Goal: Task Accomplishment & Management: Use online tool/utility

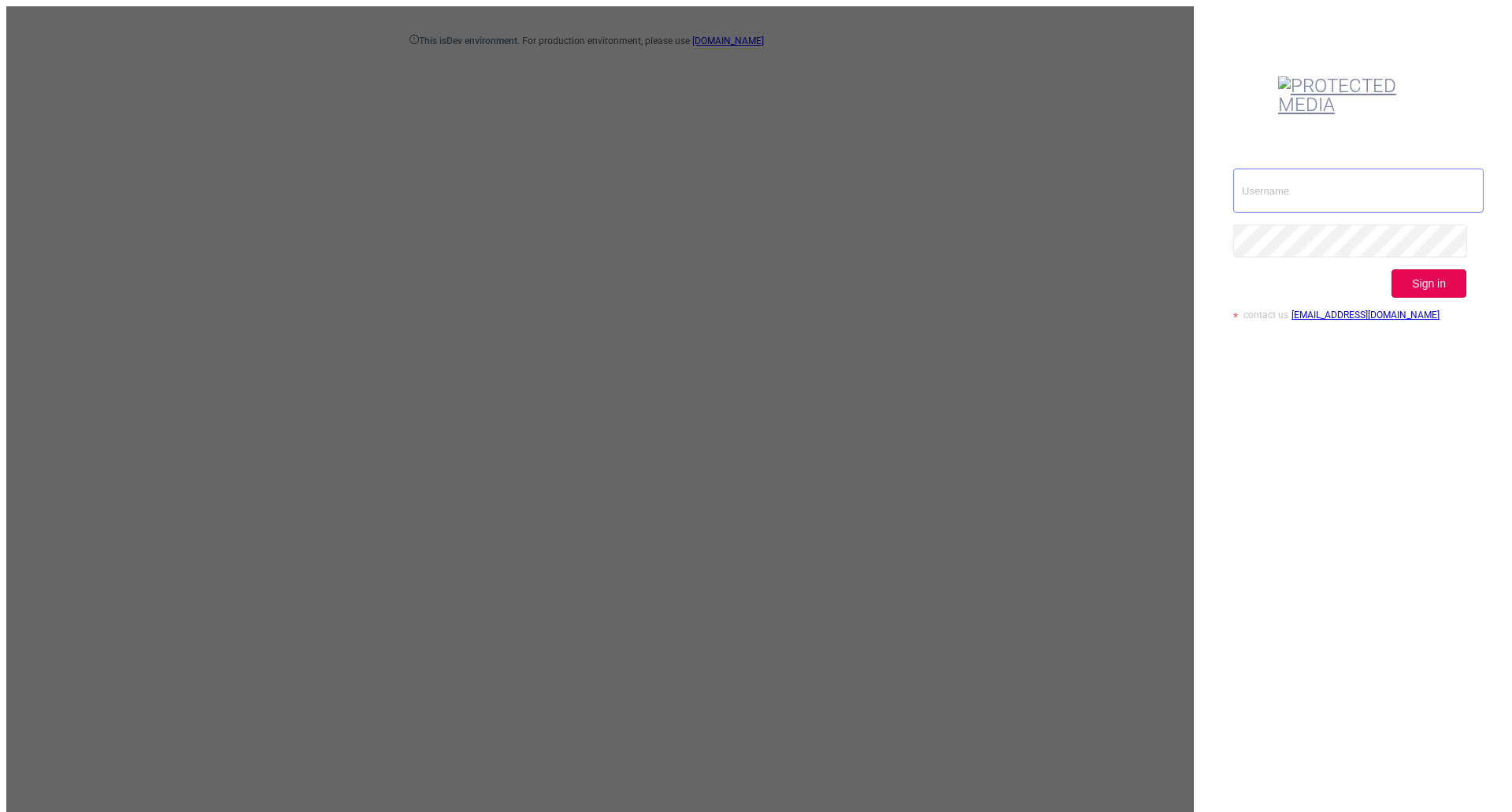
click at [1326, 169] on input "text" at bounding box center [1358, 190] width 251 height 44
type input "[EMAIL_ADDRESS][DOMAIN_NAME]"
click at [1450, 269] on button "Sign in" at bounding box center [1429, 284] width 75 height 29
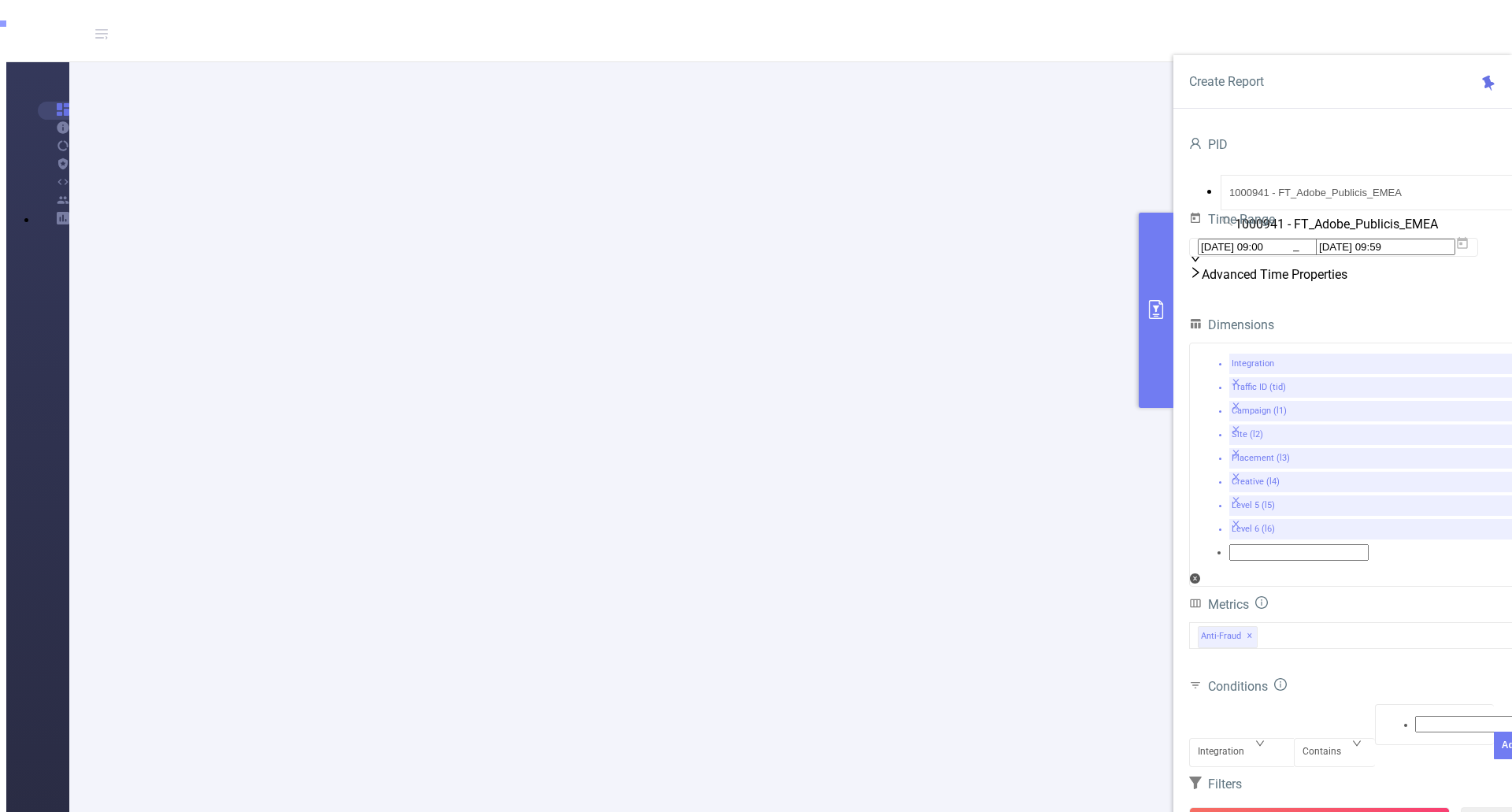
click at [1318, 622] on div "Anti-Fraud ✕" at bounding box center [1359, 635] width 339 height 27
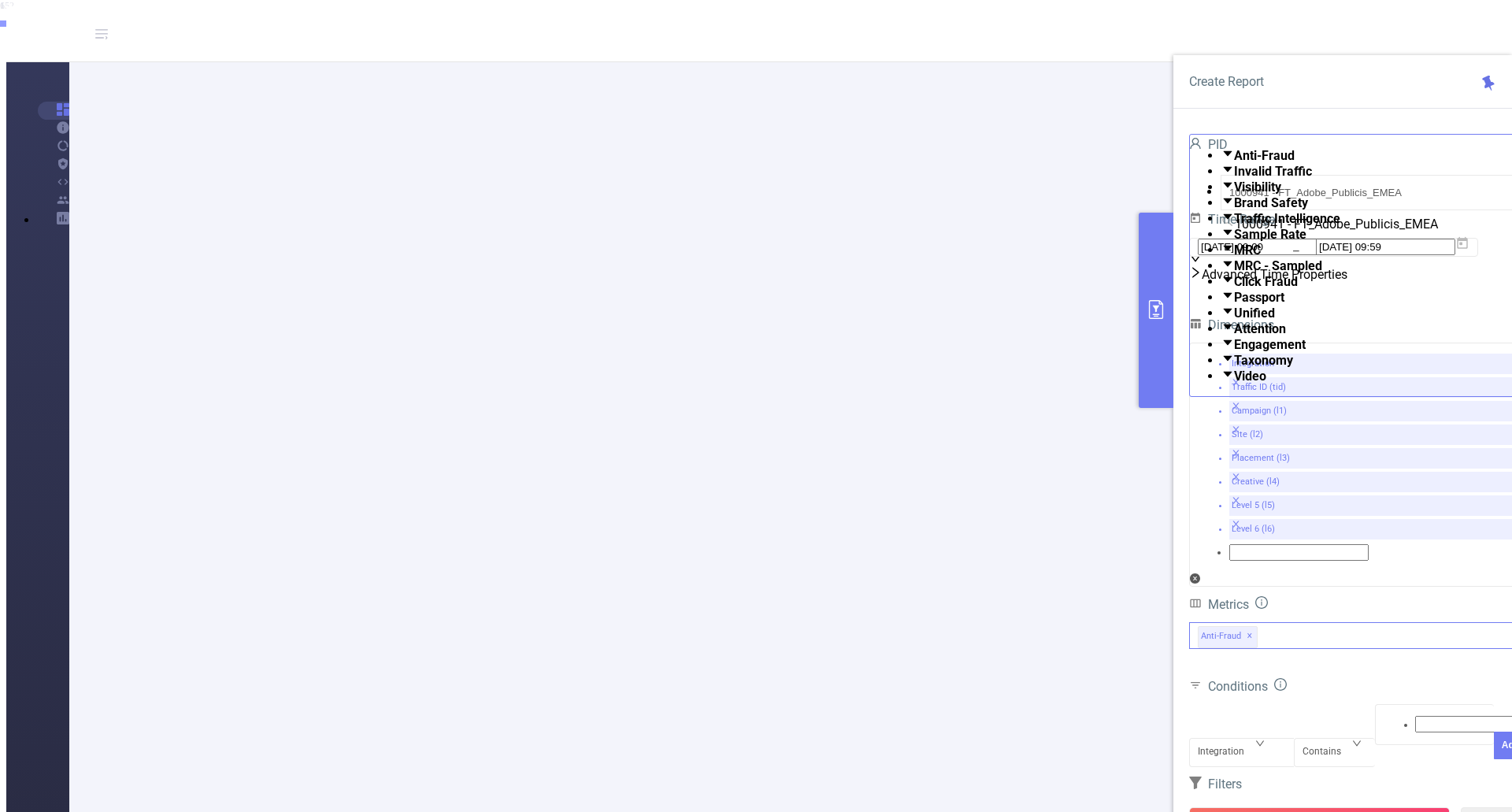
click at [1234, 368] on span at bounding box center [1234, 360] width 0 height 15
click at [1363, 570] on form "Dimensions Integration Traffic ID (tid) Campaign (l1) Site (l2) Placement (l3) …" at bounding box center [1359, 608] width 339 height 588
click at [1467, 249] on icon at bounding box center [1462, 243] width 11 height 12
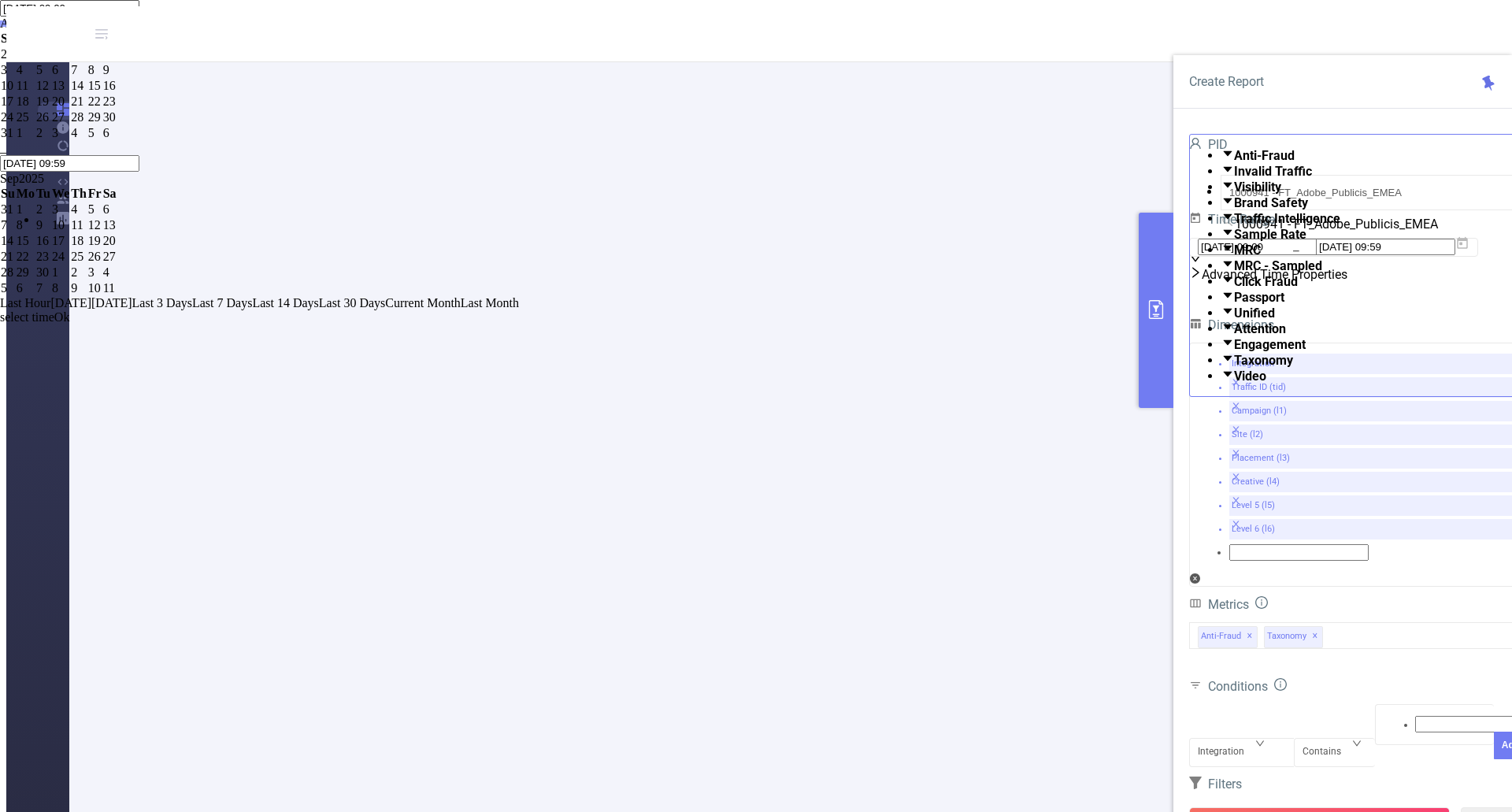
click at [15, 93] on div "10" at bounding box center [8, 86] width 14 height 14
type input "[DATE] 09:00"
type input "[DATE] 09:59"
type input "[DATE] 09:00"
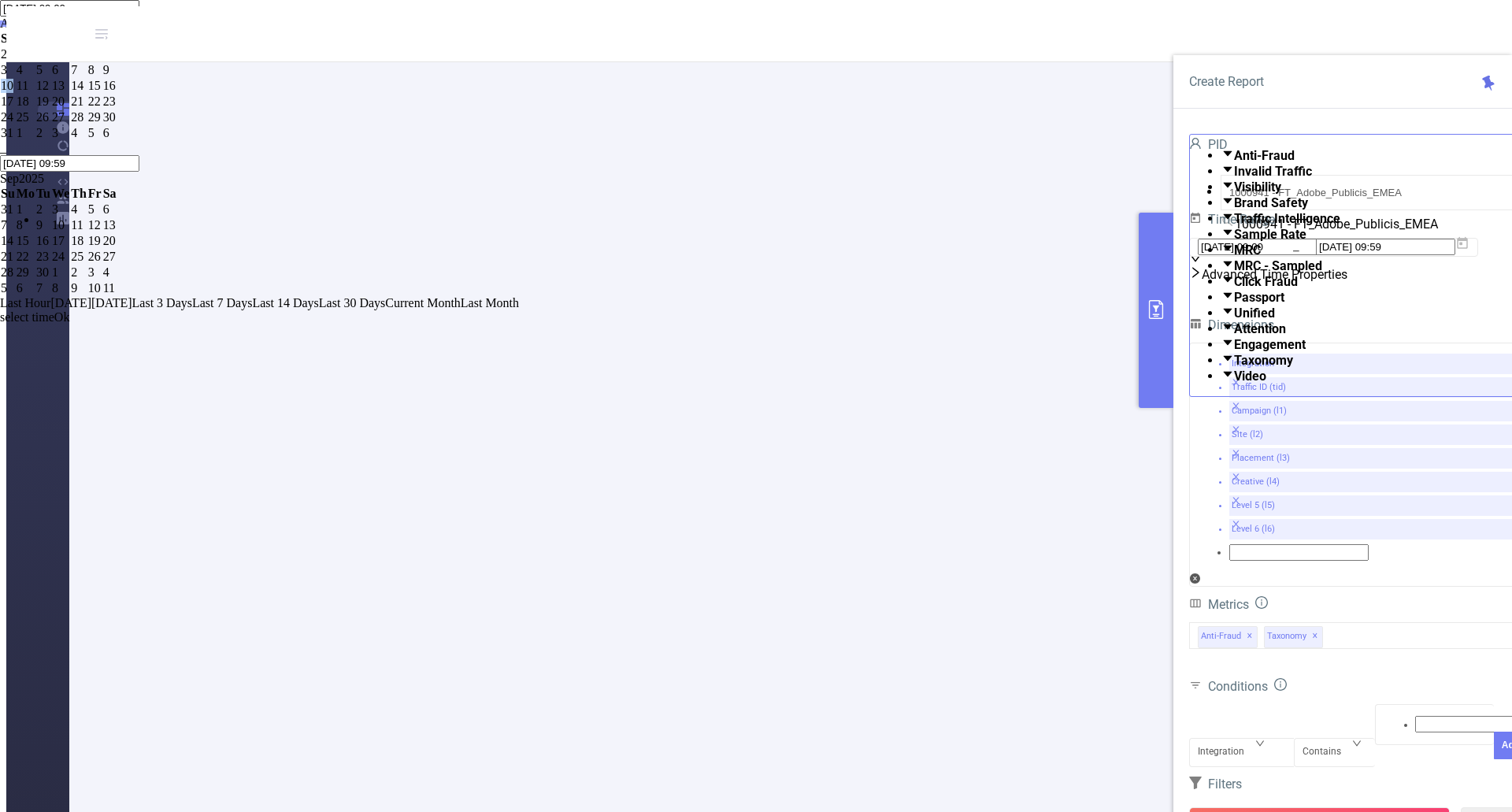
type input "[DATE] 09:59"
click at [70, 338] on link "Ok" at bounding box center [62, 331] width 16 height 13
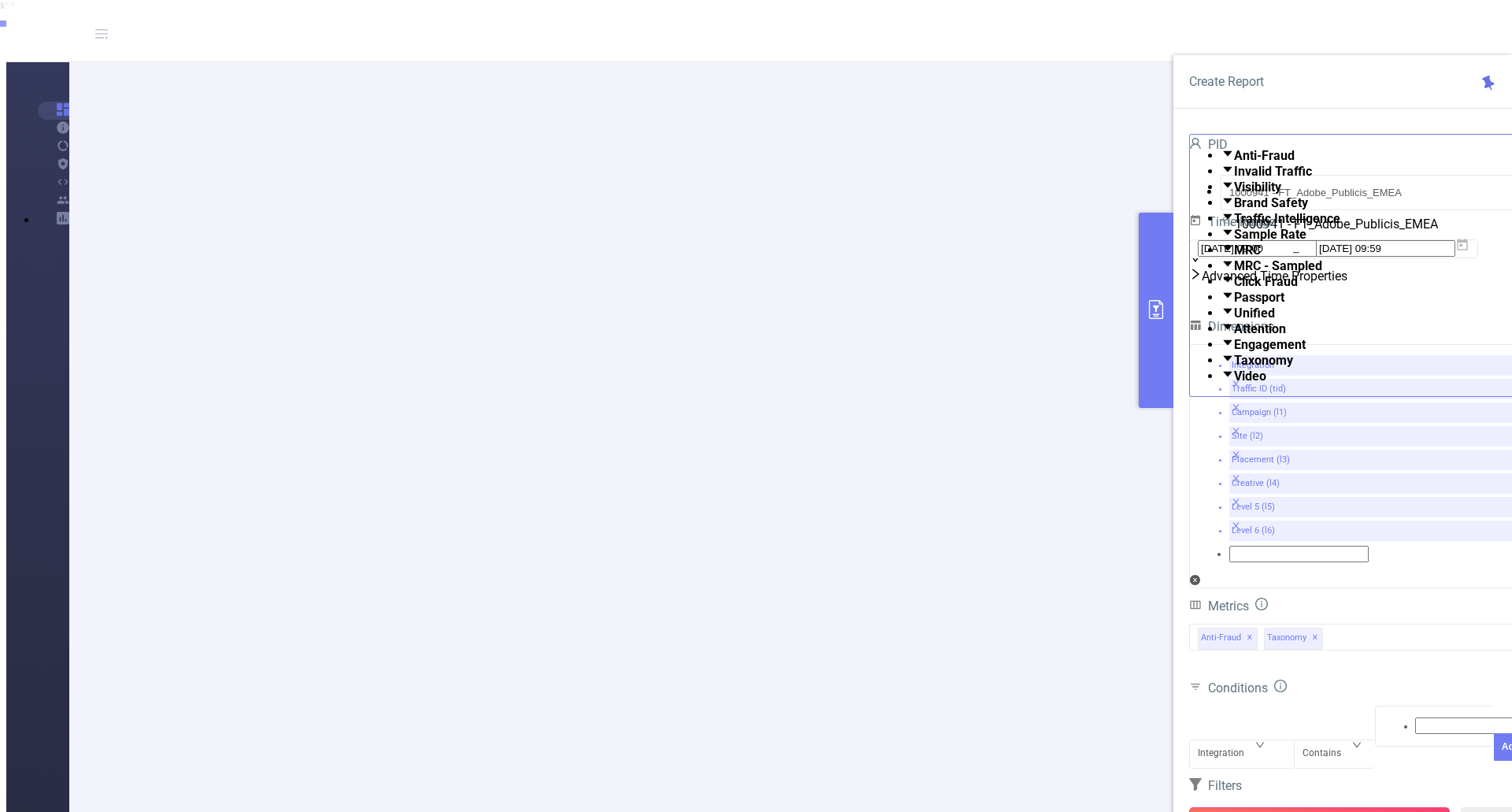
click at [1289, 808] on button "Run Report" at bounding box center [1319, 822] width 260 height 29
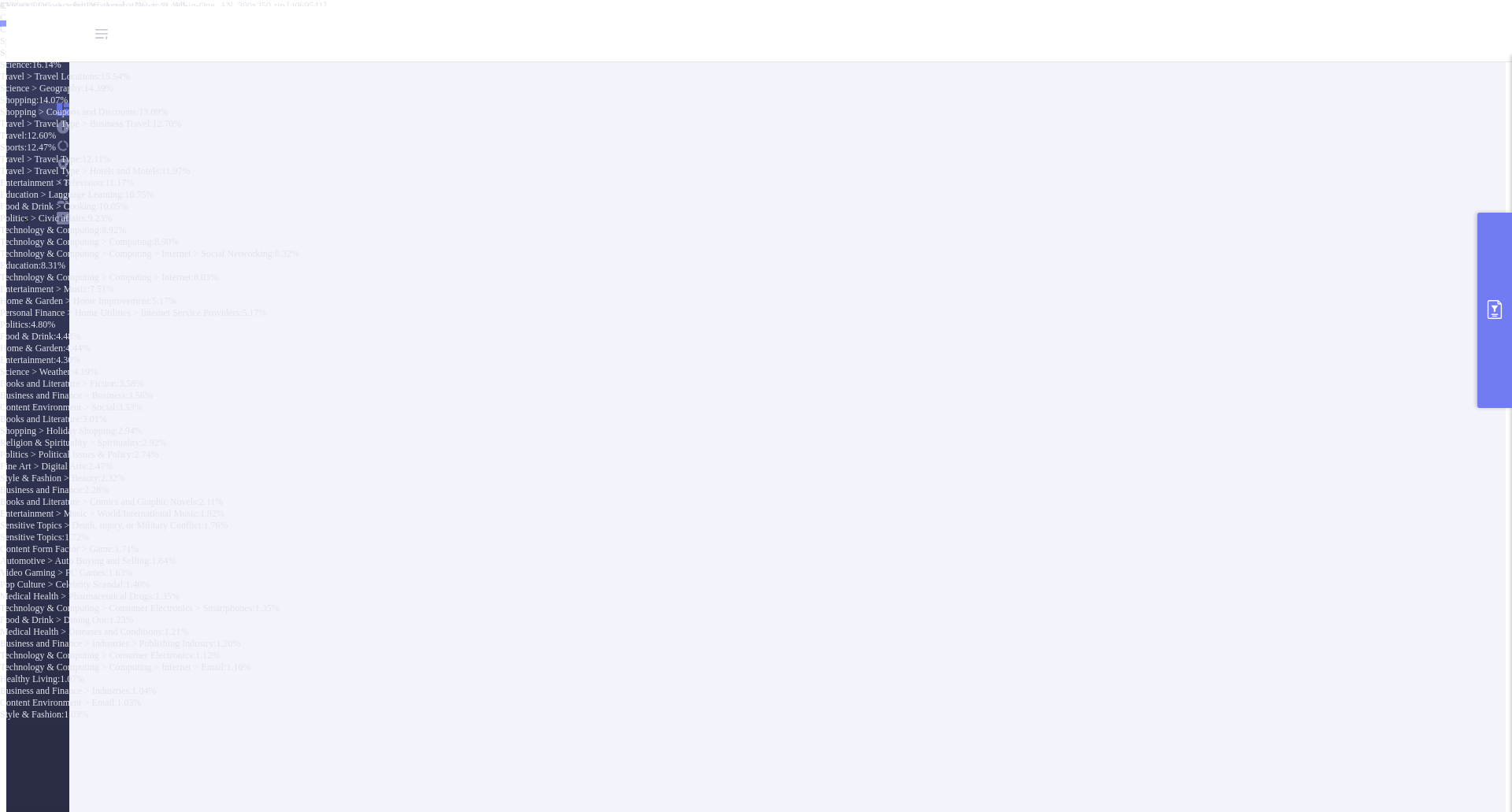
scroll to position [39, 0]
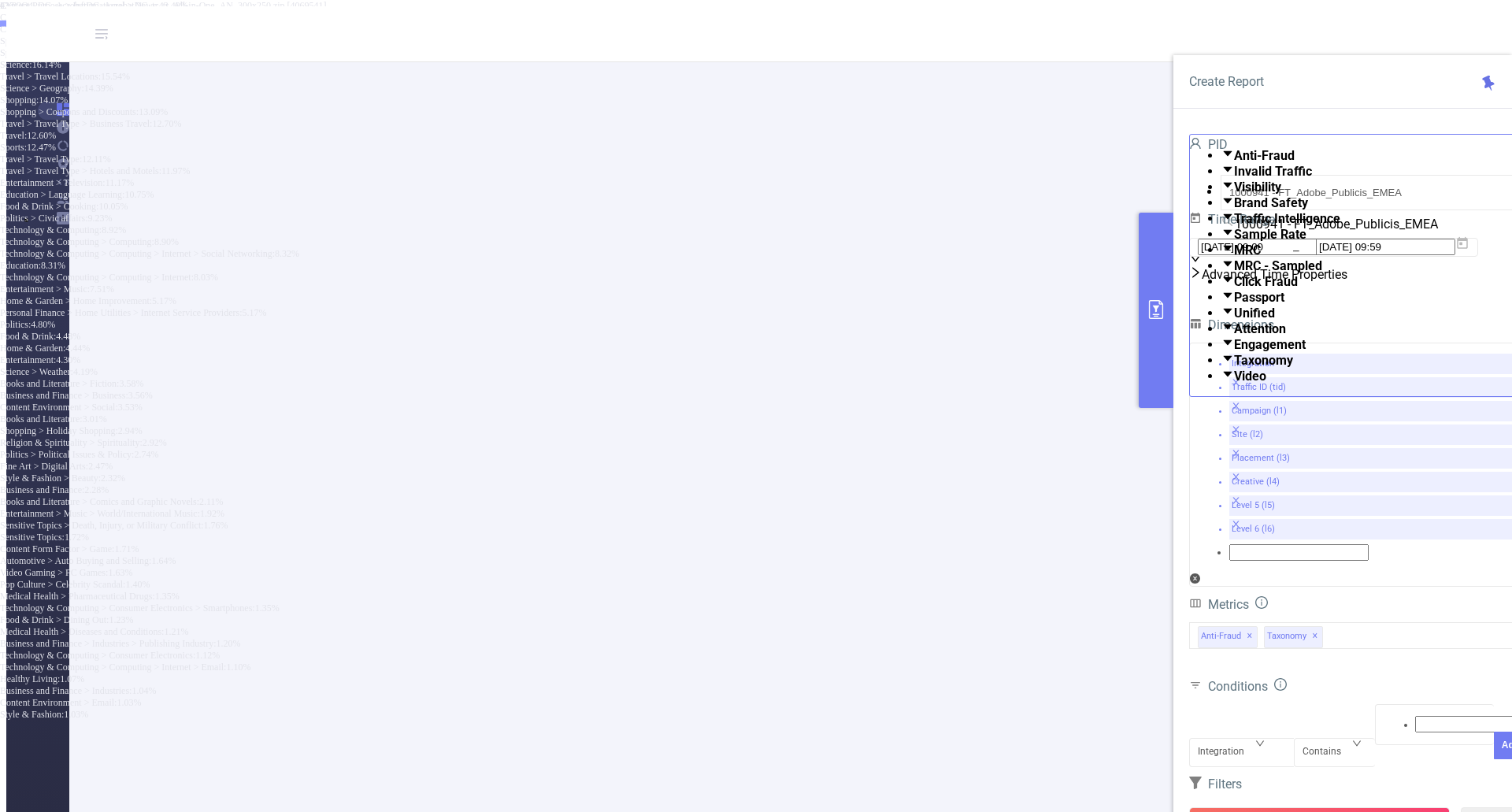
click at [1318, 808] on button "Run Report" at bounding box center [1319, 822] width 260 height 29
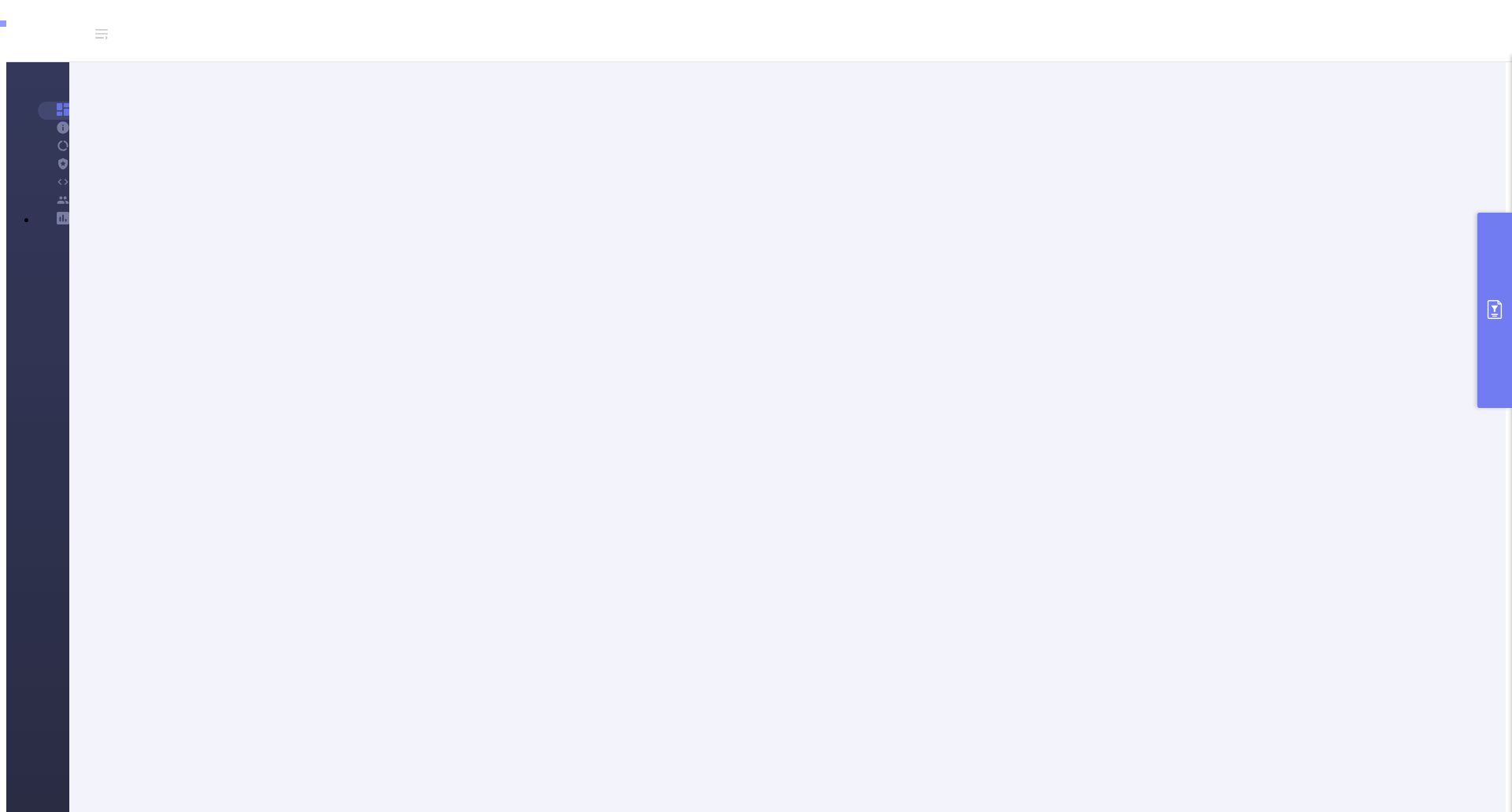
scroll to position [0, 0]
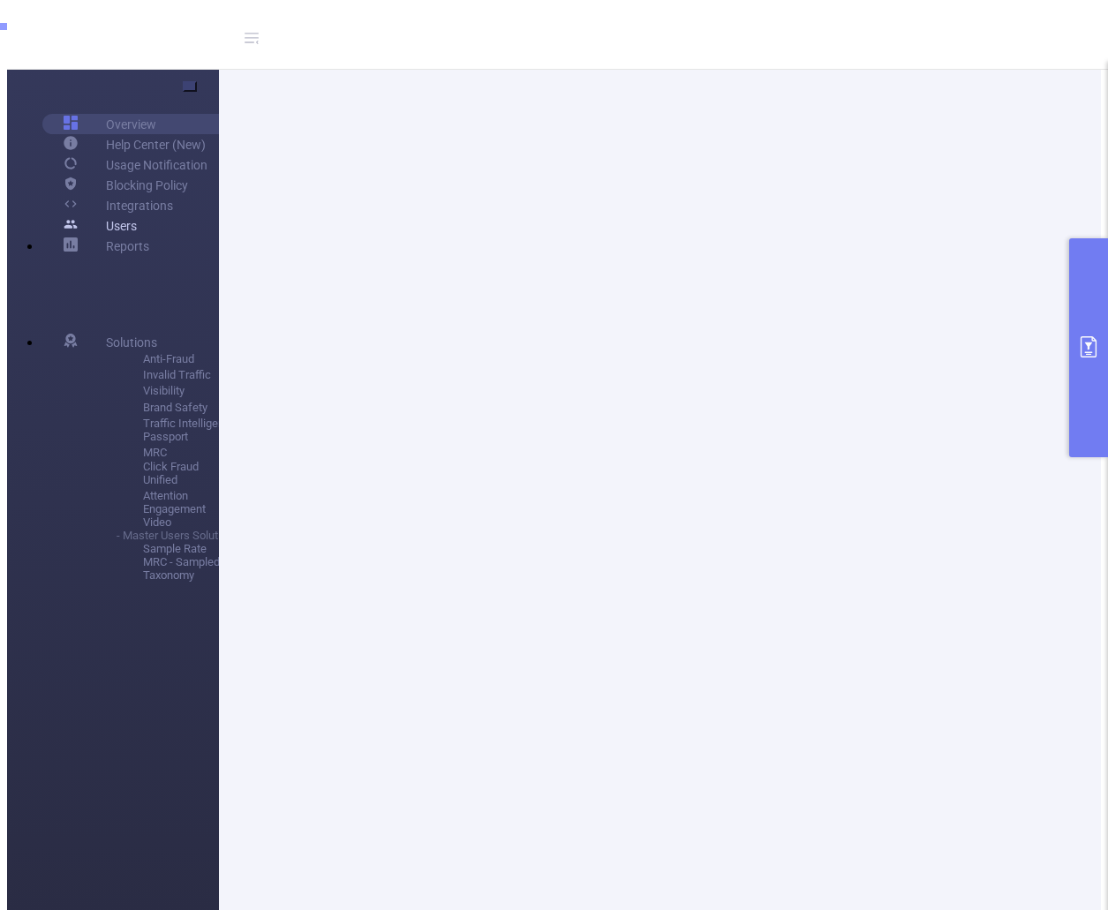
click at [80, 236] on link "Users" at bounding box center [100, 225] width 73 height 20
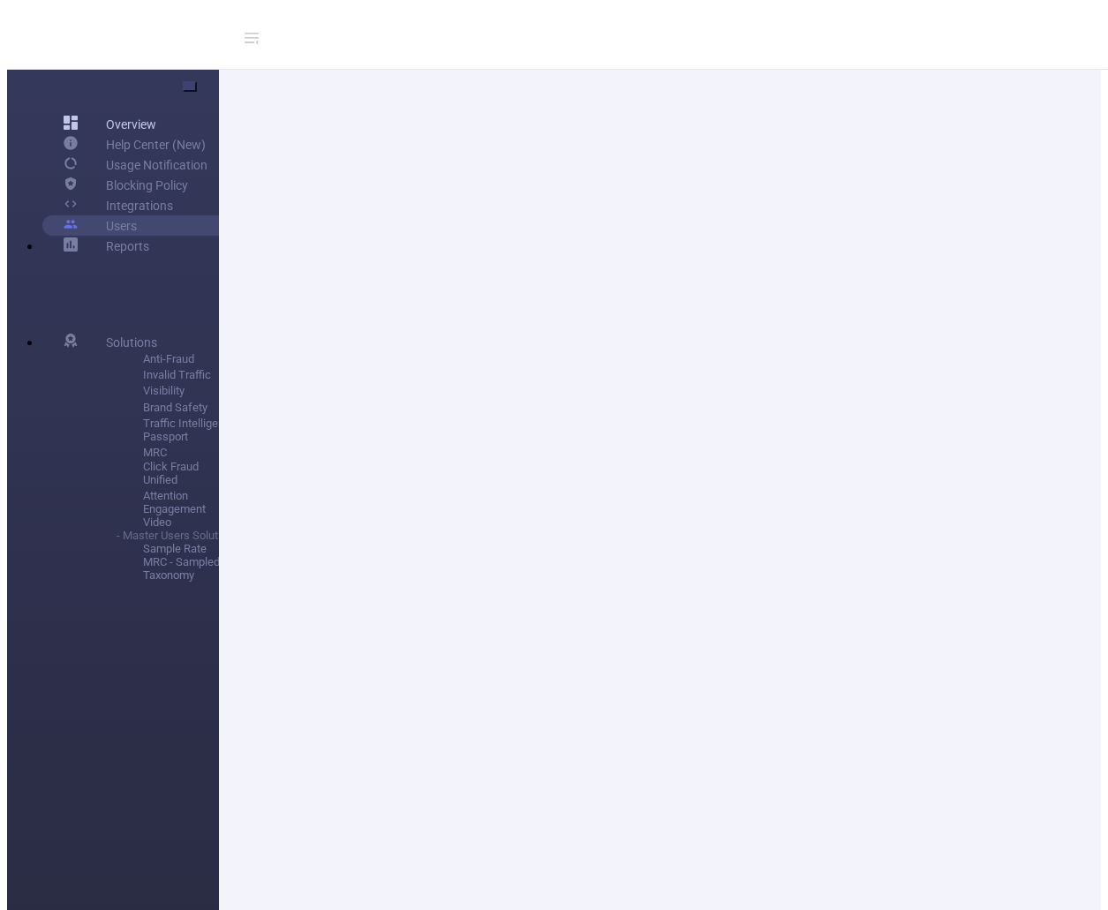
click at [64, 114] on link "Overview" at bounding box center [110, 124] width 93 height 20
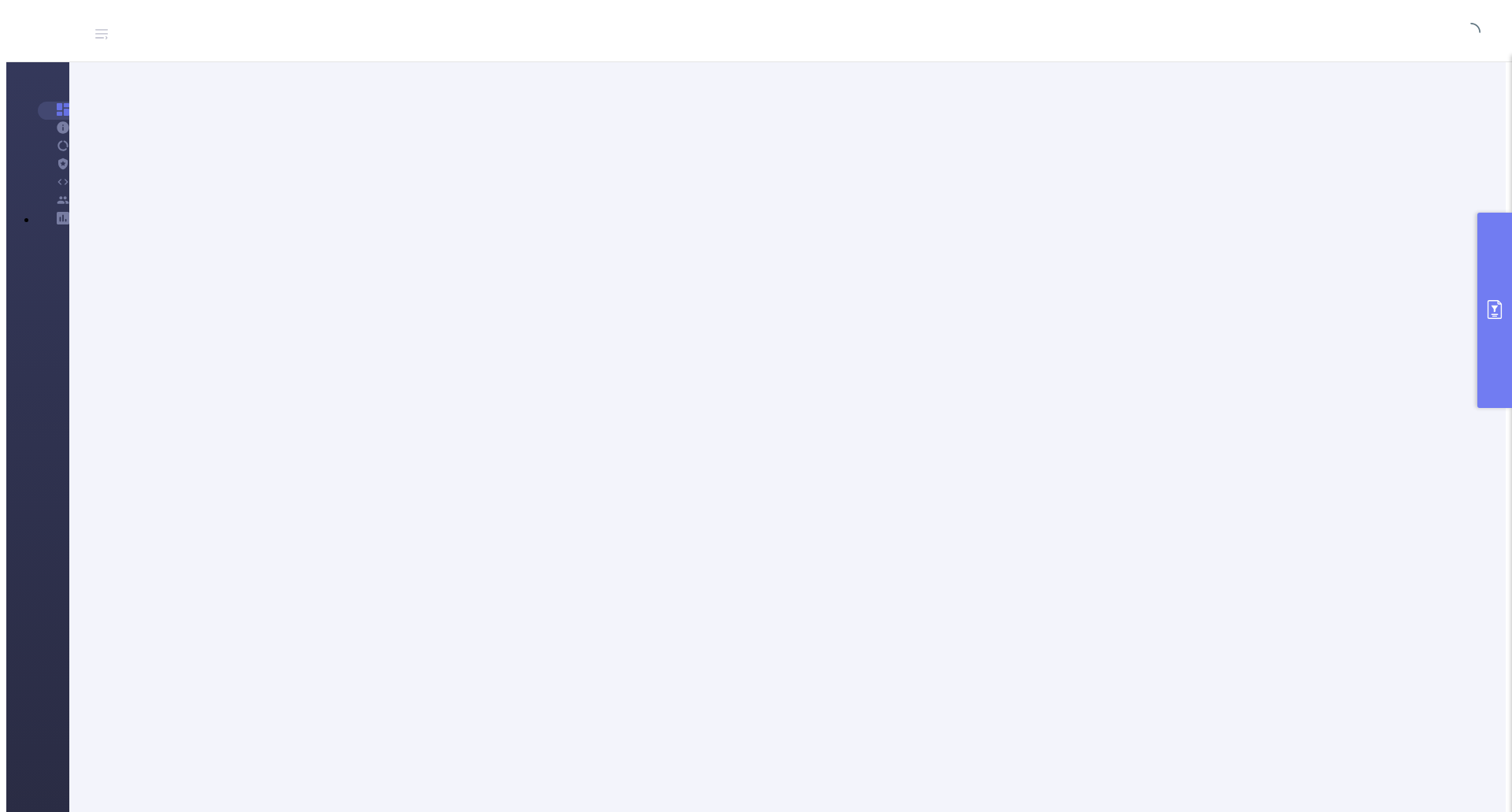
click at [634, 18] on header "ISM" at bounding box center [817, 34] width 1622 height 56
type input "[DATE] 09:00"
type input "[DATE] 09:59"
click at [1491, 277] on button "primary" at bounding box center [1494, 310] width 35 height 195
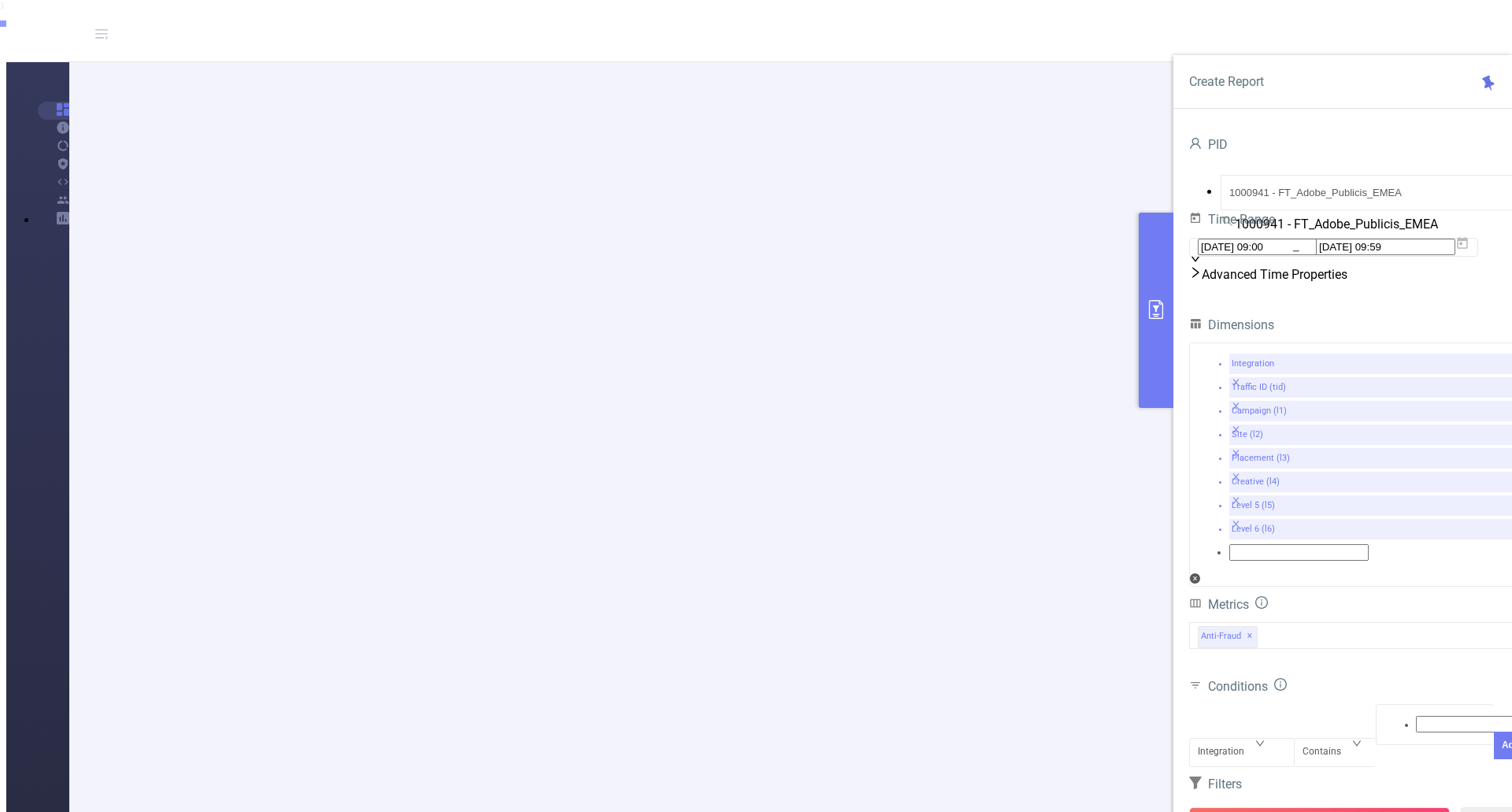
click at [1161, 346] on button "primary" at bounding box center [1155, 310] width 35 height 195
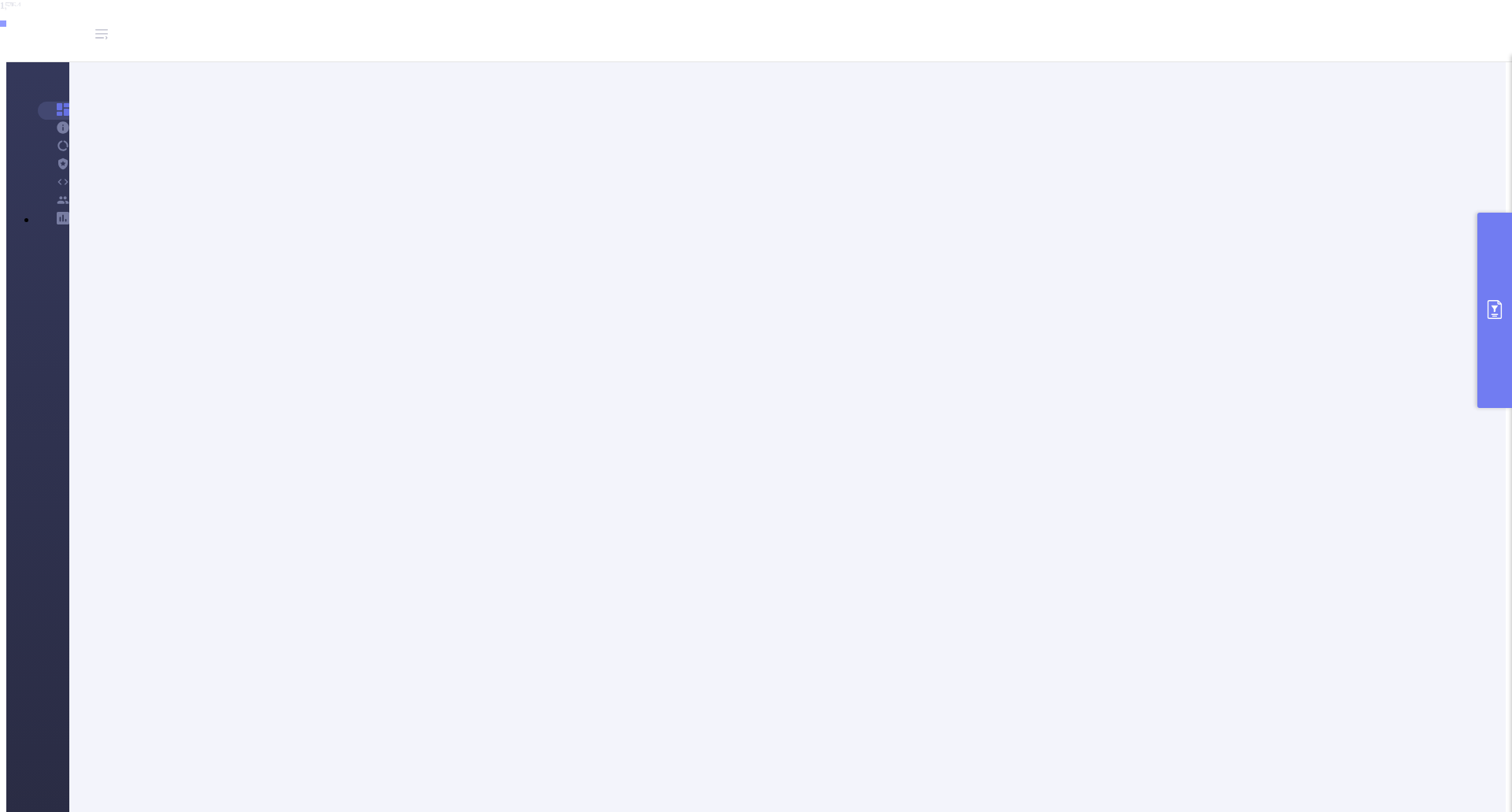
scroll to position [236, 0]
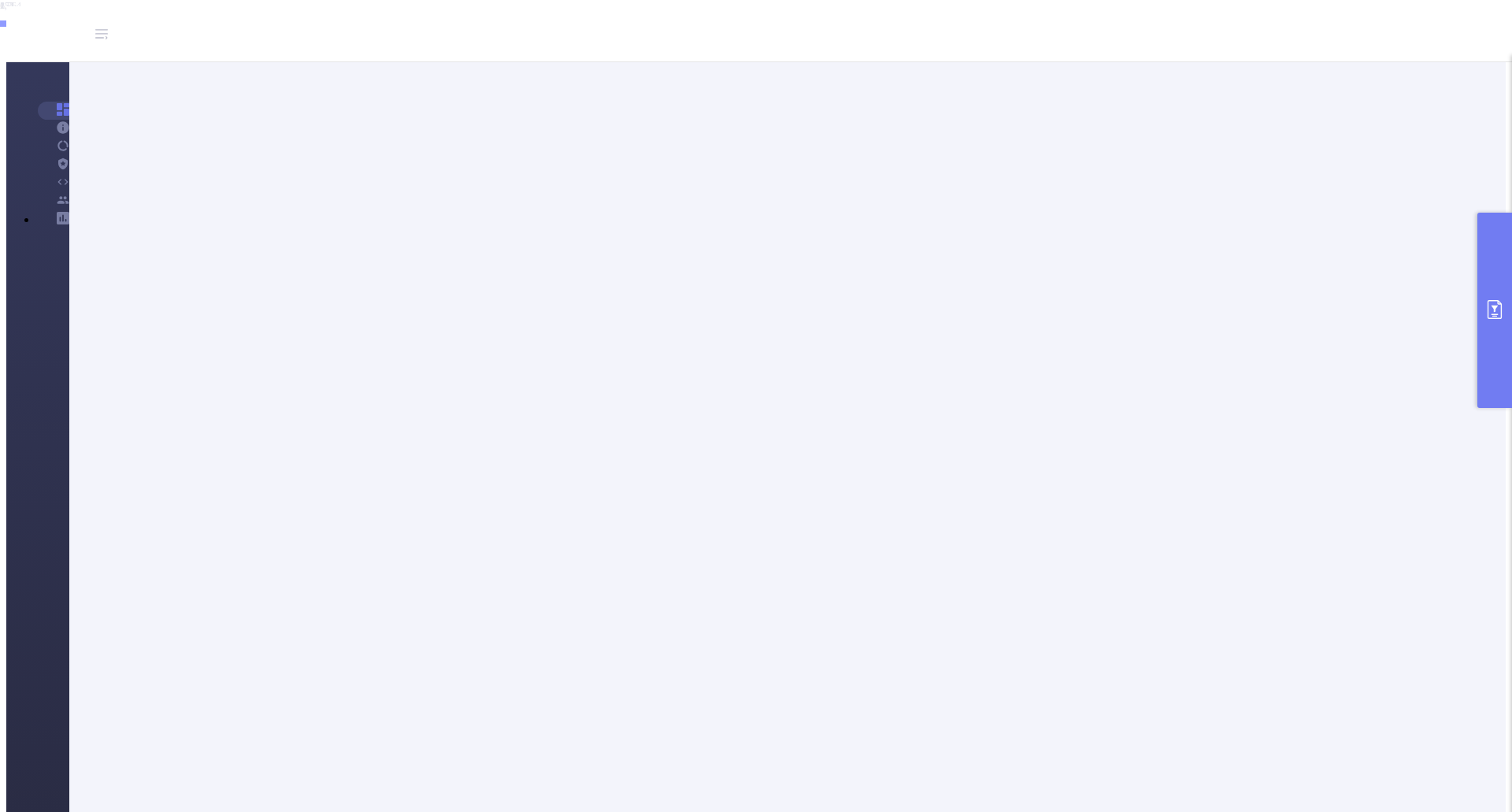
scroll to position [79, 0]
click at [1493, 305] on icon "primary" at bounding box center [1494, 309] width 19 height 19
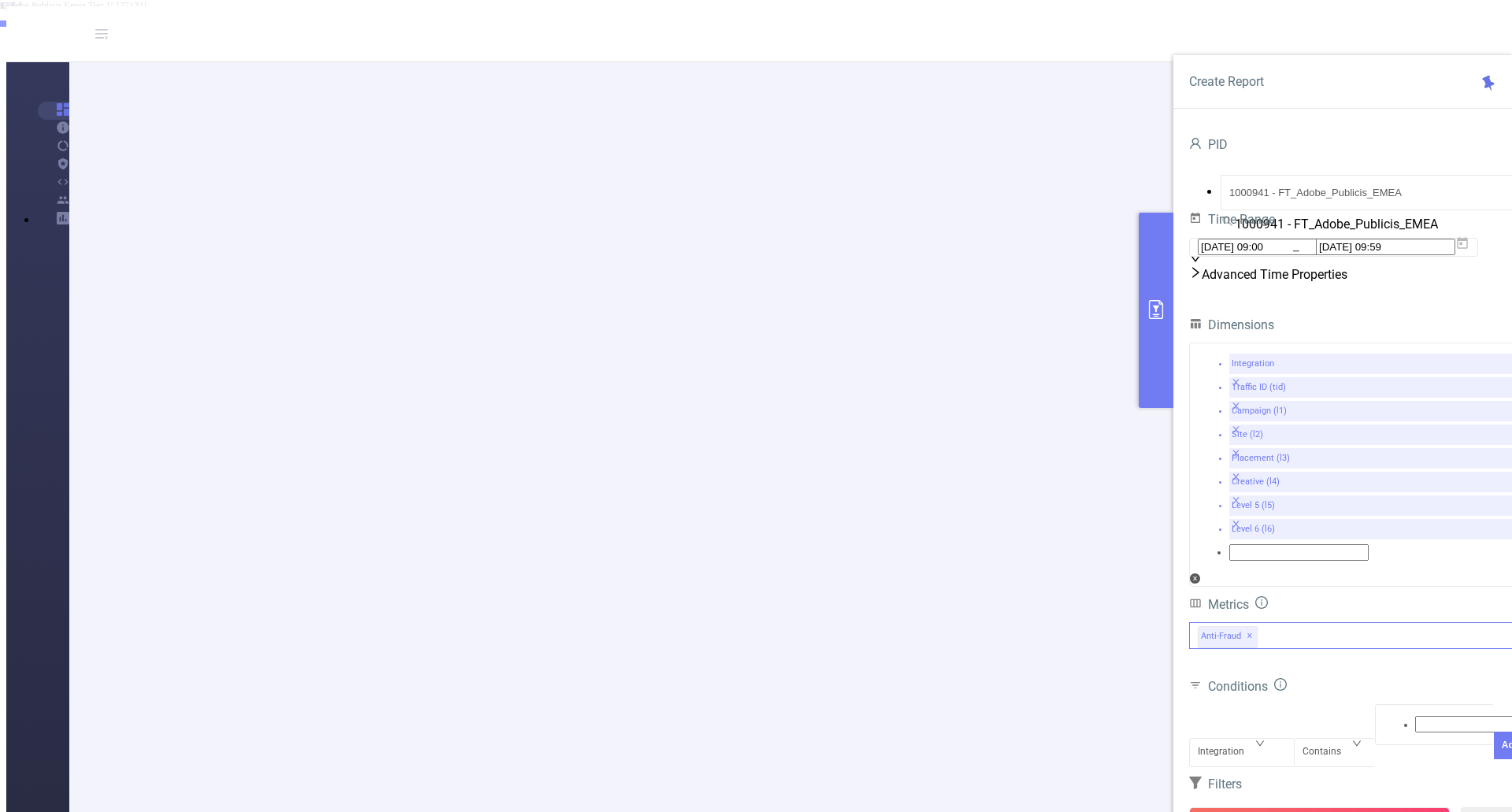
click at [1281, 622] on div "Anti-Fraud ✕" at bounding box center [1359, 635] width 339 height 27
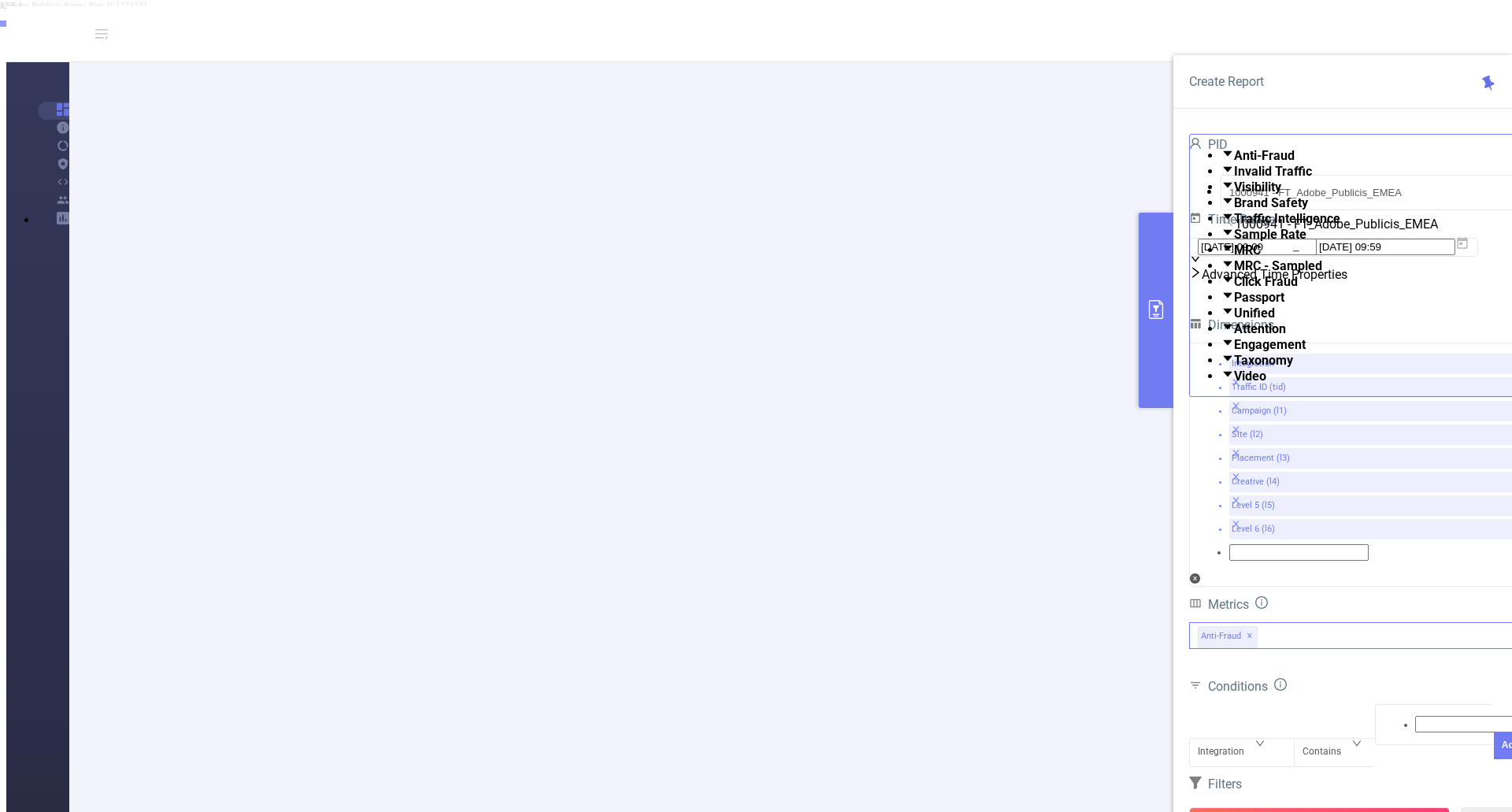
click at [1269, 368] on strong "Taxonomy" at bounding box center [1263, 360] width 59 height 15
click at [1277, 808] on button "Run Report" at bounding box center [1319, 822] width 260 height 29
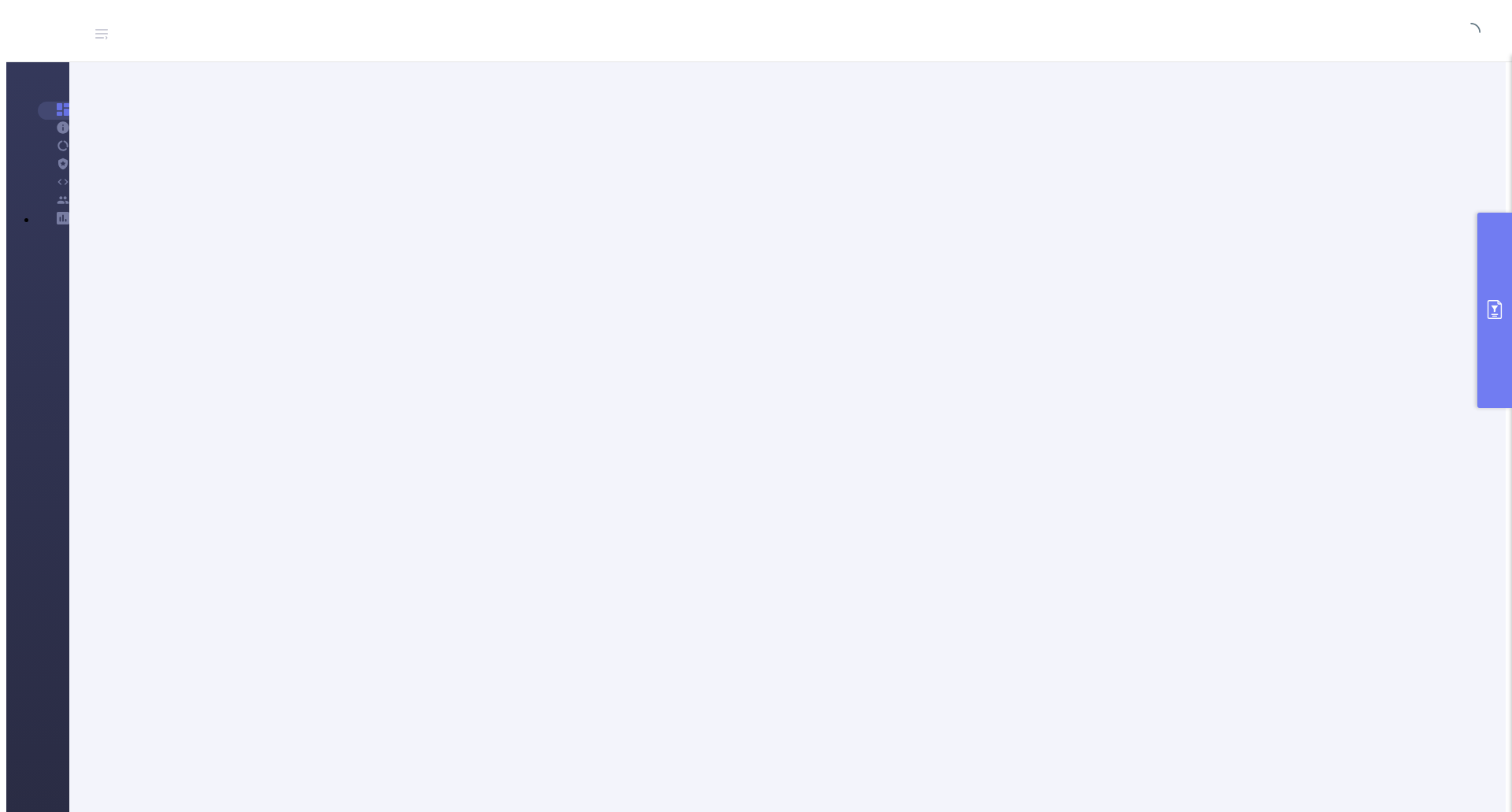
scroll to position [39, 0]
